Goal: Task Accomplishment & Management: Use online tool/utility

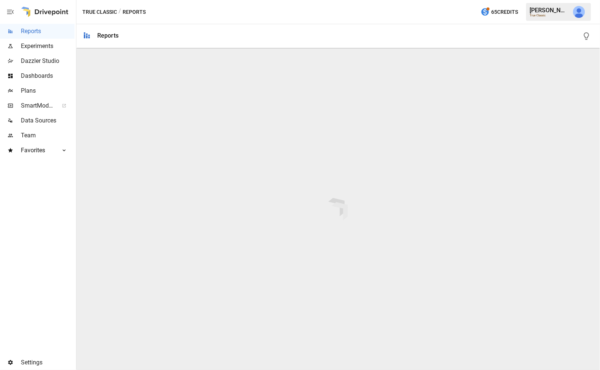
click at [33, 89] on span "Plans" at bounding box center [48, 90] width 54 height 9
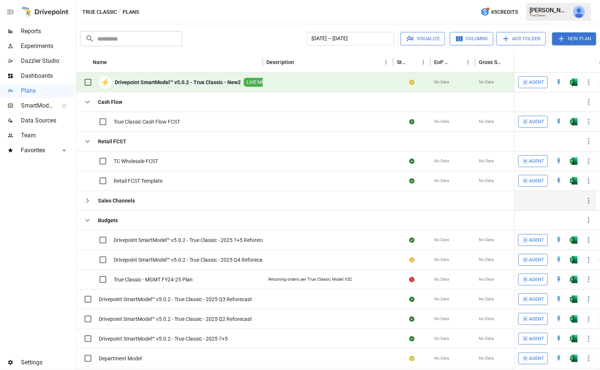
scroll to position [52, 0]
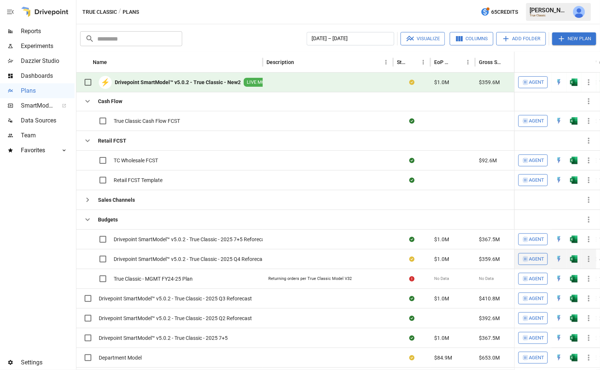
click at [590, 258] on icon "button" at bounding box center [588, 259] width 9 height 9
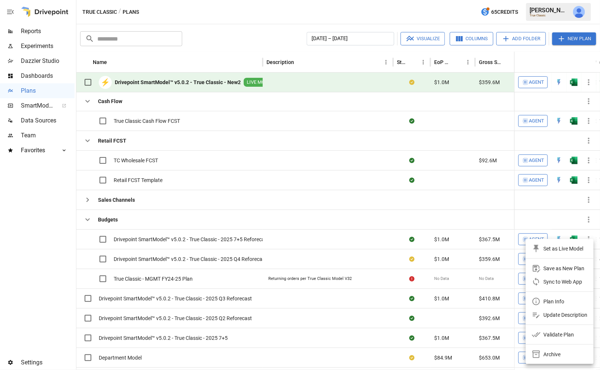
click at [572, 281] on div "Sync to Web App" at bounding box center [563, 282] width 39 height 9
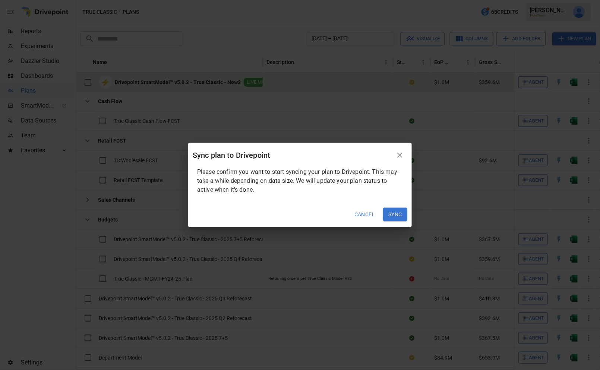
click at [402, 217] on button "Sync" at bounding box center [395, 214] width 24 height 13
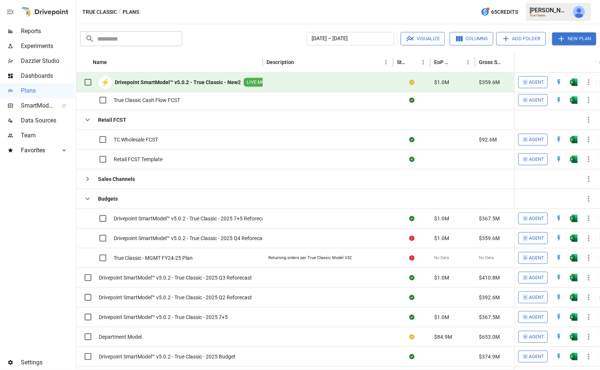
scroll to position [67, 0]
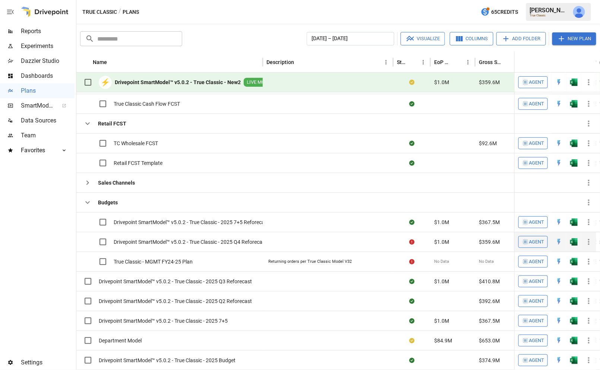
click at [588, 239] on icon "button" at bounding box center [588, 242] width 9 height 9
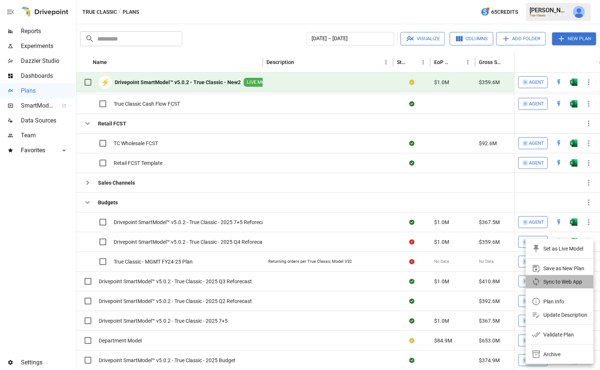
click at [554, 280] on div "Sync to Web App" at bounding box center [563, 282] width 39 height 9
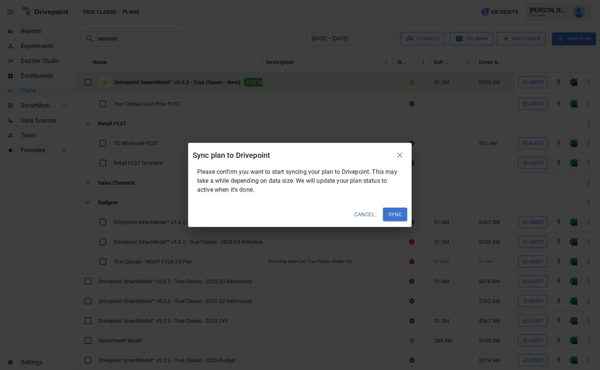
click at [391, 212] on button "Sync" at bounding box center [395, 214] width 24 height 13
